Goal: Information Seeking & Learning: Learn about a topic

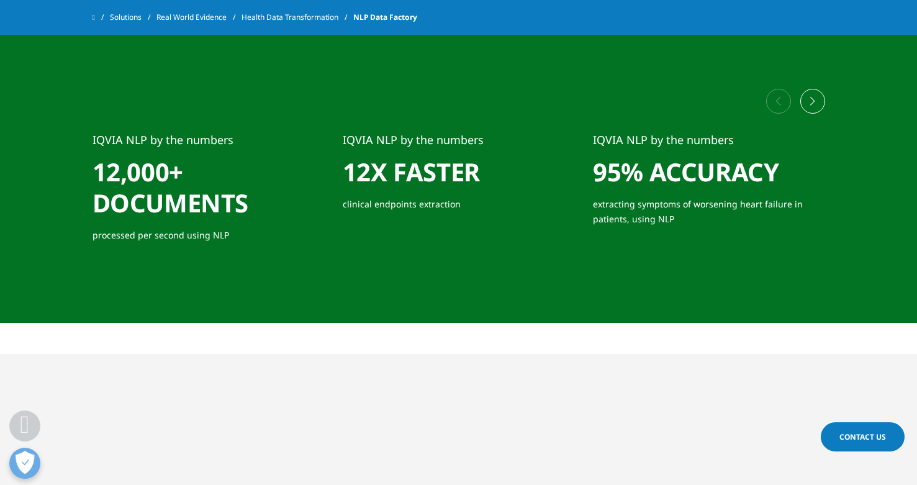
scroll to position [2084, 0]
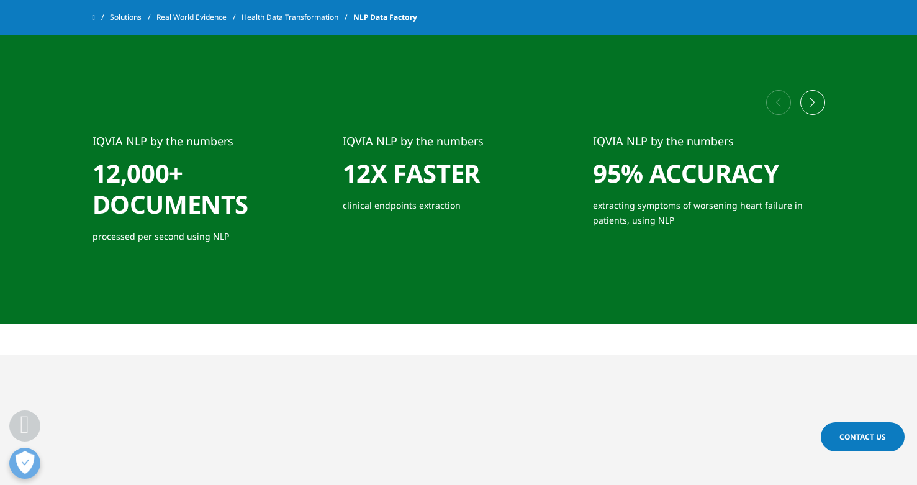
click at [818, 101] on div "Next slide" at bounding box center [812, 102] width 25 height 25
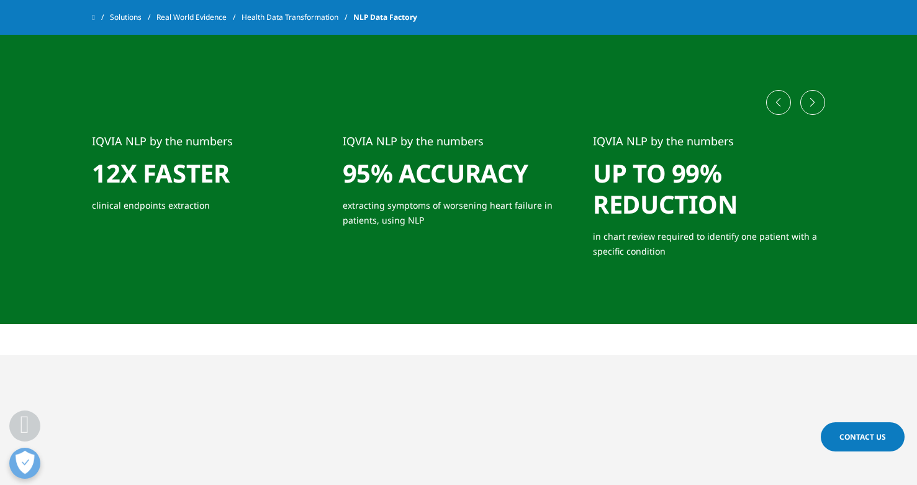
click at [818, 101] on div "Next slide" at bounding box center [812, 102] width 25 height 25
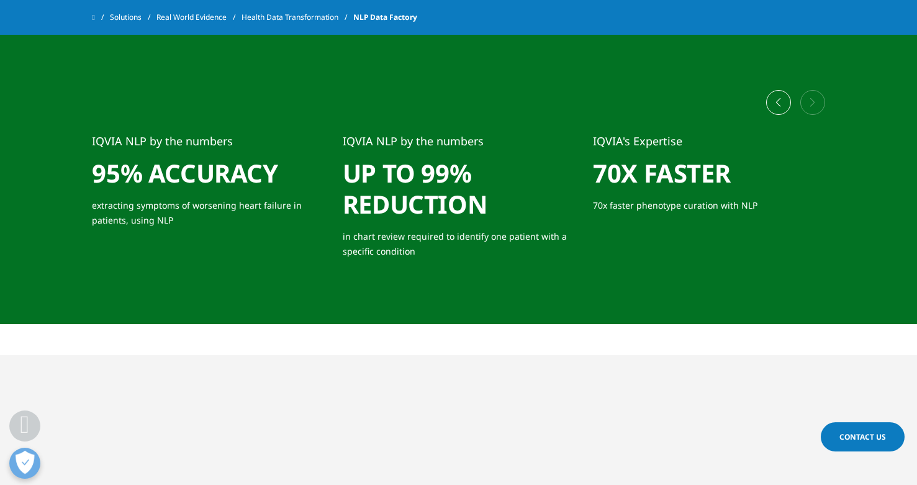
click at [818, 101] on div at bounding box center [459, 102] width 733 height 62
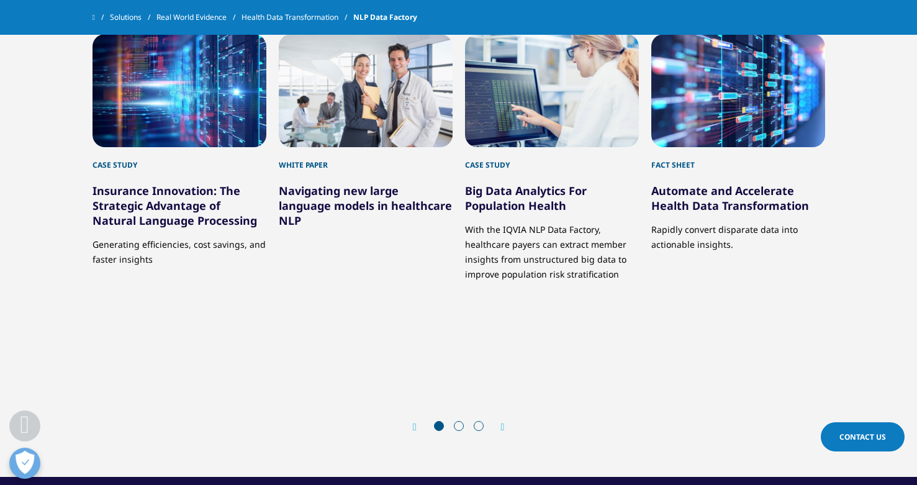
scroll to position [4164, 0]
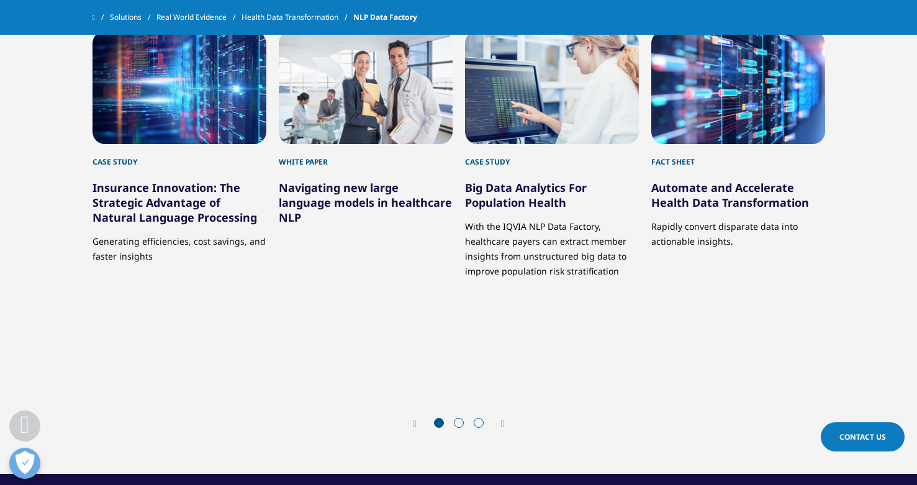
click at [170, 199] on link "Insurance Innovation: The Strategic Advantage of Natural Language Processing" at bounding box center [175, 202] width 165 height 45
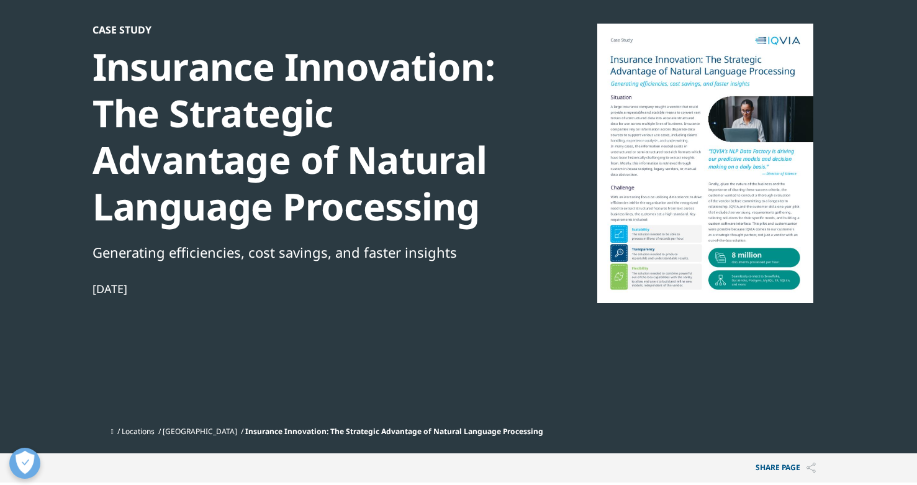
scroll to position [85, 0]
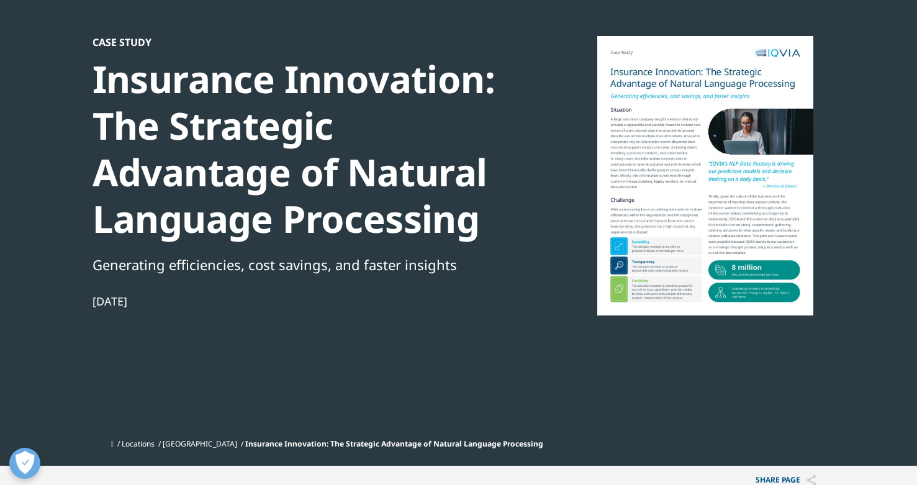
click at [744, 285] on div at bounding box center [705, 175] width 240 height 279
